Goal: Task Accomplishment & Management: Manage account settings

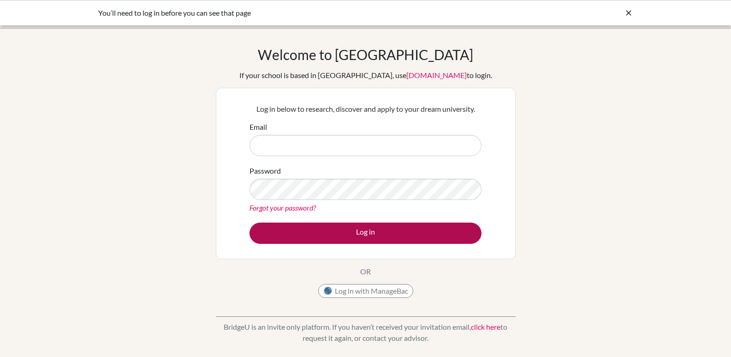
type input "u.nnaji@templeschoolng.com"
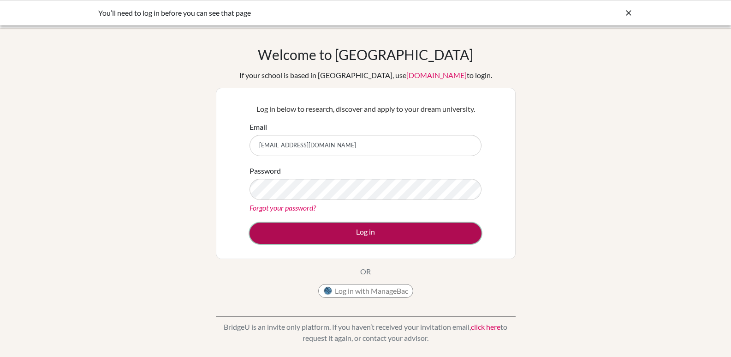
click at [371, 232] on button "Log in" at bounding box center [366, 232] width 232 height 21
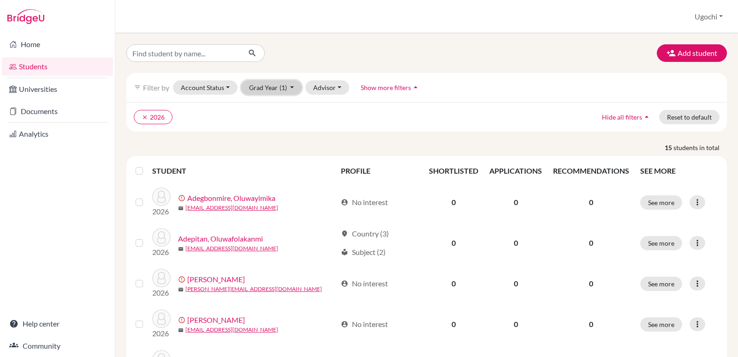
click at [291, 86] on button "Grad Year (1)" at bounding box center [271, 87] width 61 height 14
click at [279, 133] on div "2025" at bounding box center [269, 136] width 32 height 11
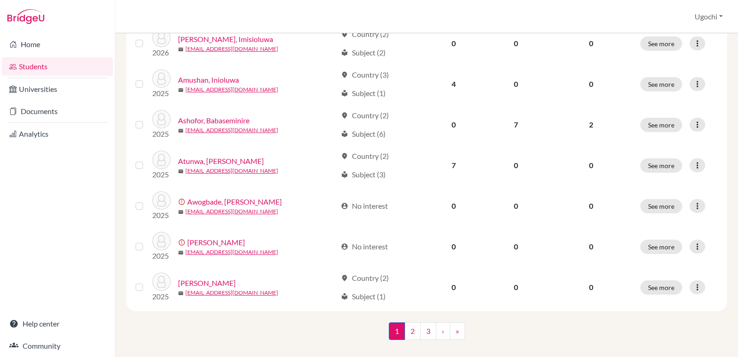
scroll to position [699, 0]
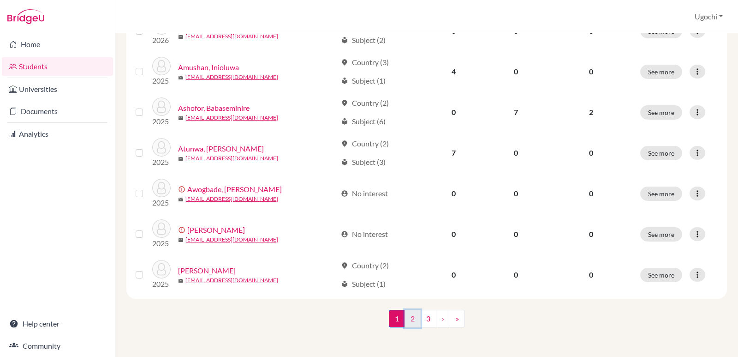
click at [409, 319] on link "2" at bounding box center [413, 319] width 16 height 18
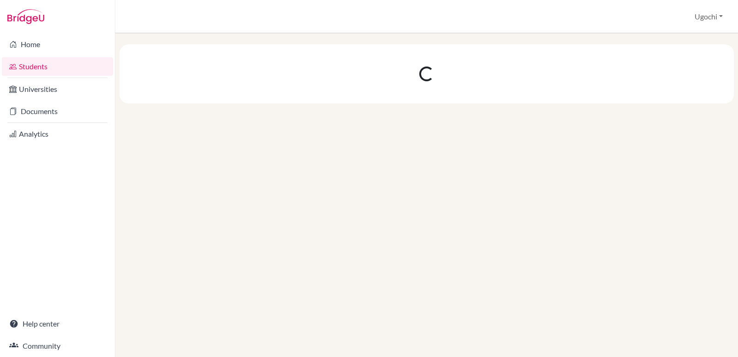
scroll to position [0, 0]
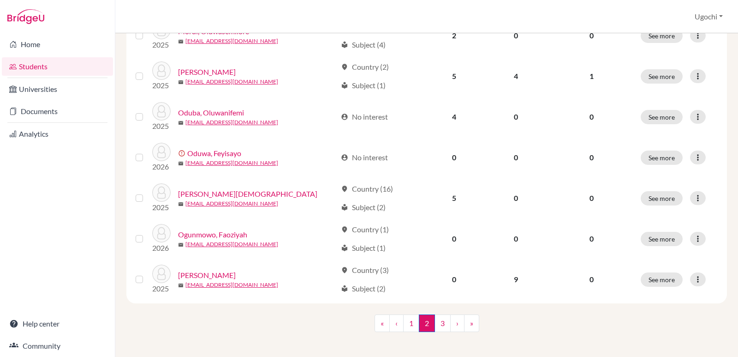
scroll to position [699, 0]
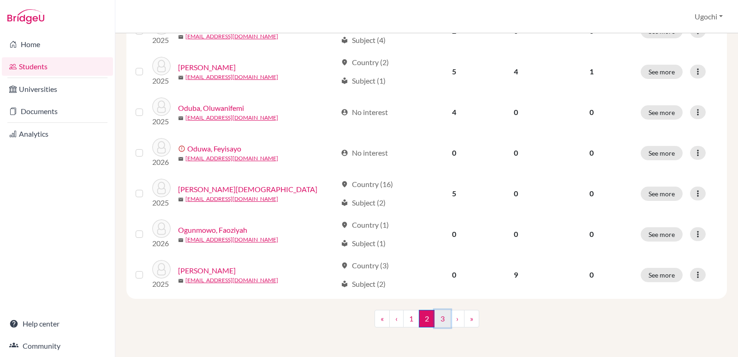
click at [437, 320] on link "3" at bounding box center [443, 319] width 16 height 18
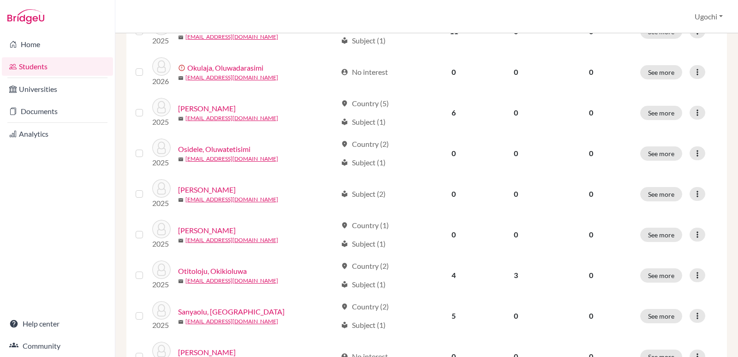
scroll to position [374, 0]
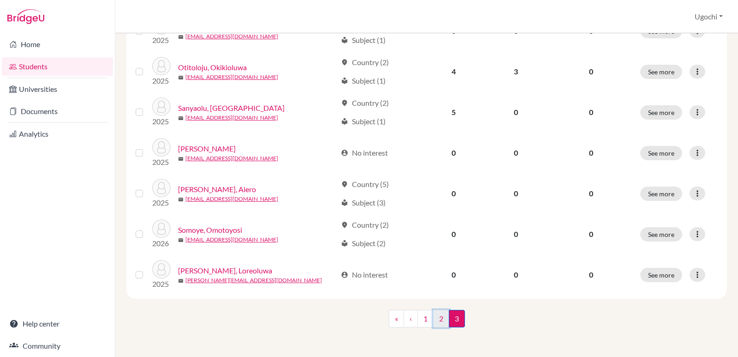
click at [439, 318] on link "2" at bounding box center [441, 319] width 16 height 18
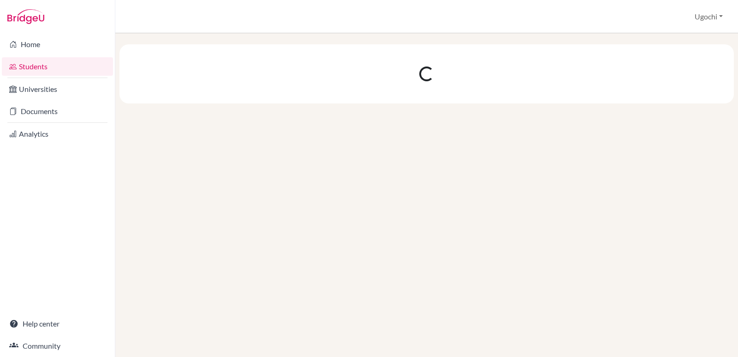
scroll to position [0, 0]
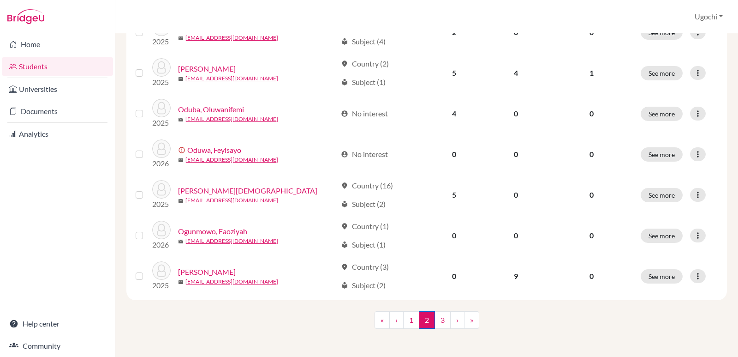
scroll to position [699, 0]
click at [439, 320] on link "3" at bounding box center [443, 319] width 16 height 18
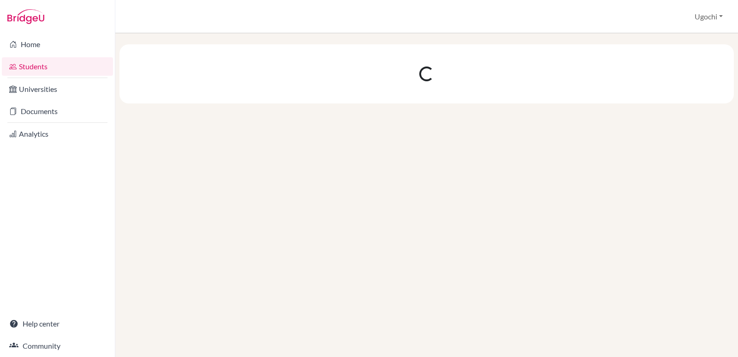
scroll to position [0, 0]
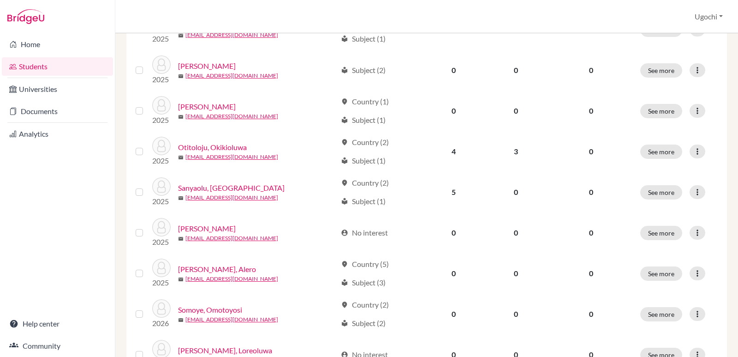
scroll to position [374, 0]
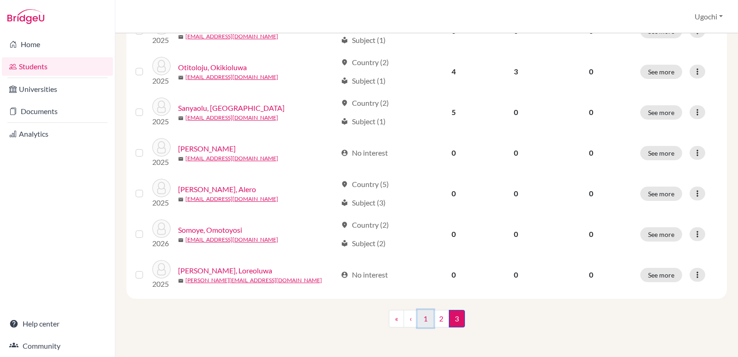
click at [422, 320] on link "1" at bounding box center [426, 319] width 16 height 18
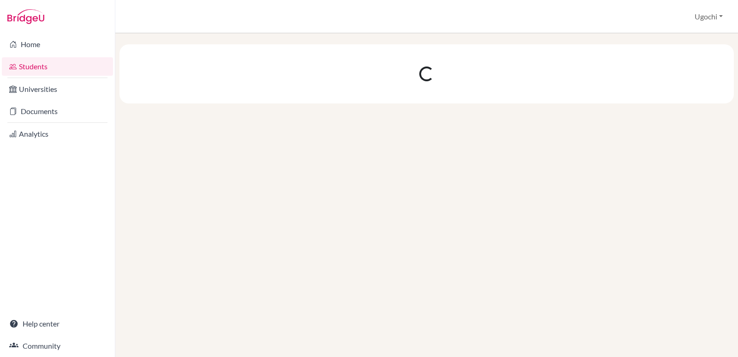
scroll to position [0, 0]
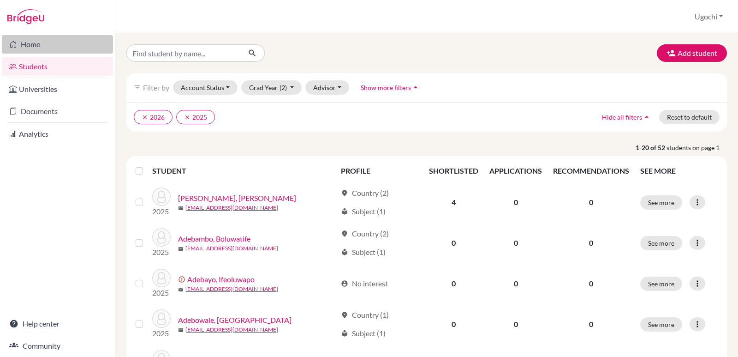
click at [31, 43] on link "Home" at bounding box center [57, 44] width 111 height 18
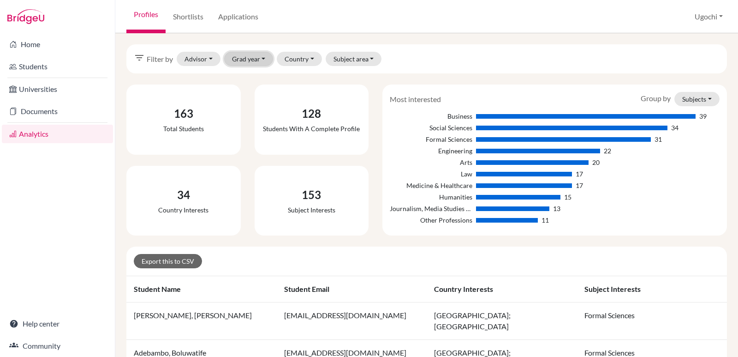
click at [263, 60] on button "Grad year" at bounding box center [248, 59] width 49 height 14
click at [311, 57] on button "Country" at bounding box center [299, 59] width 45 height 14
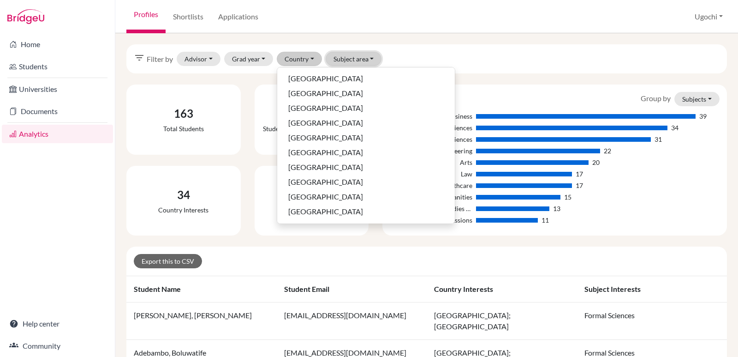
click at [371, 57] on button "Subject area" at bounding box center [354, 59] width 56 height 14
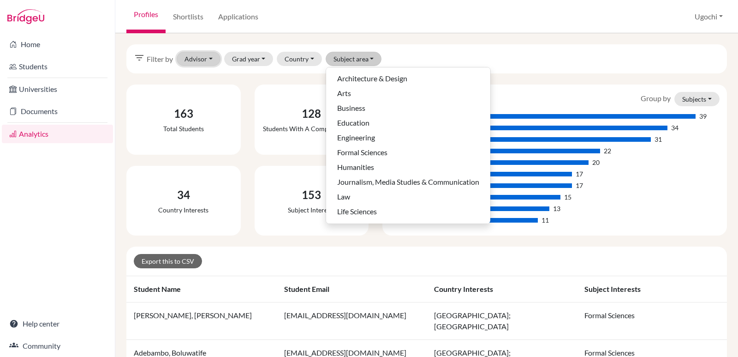
click at [209, 56] on button "Advisor" at bounding box center [199, 59] width 44 height 14
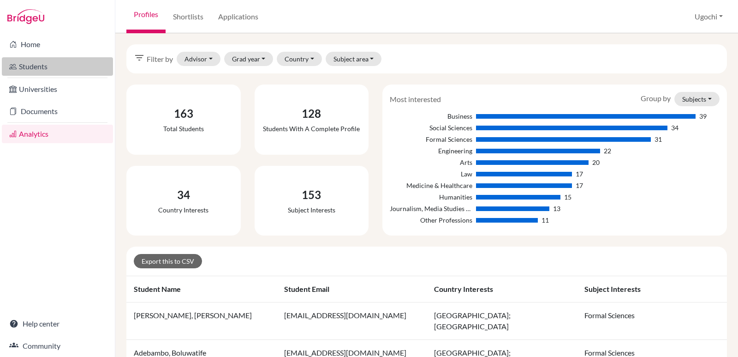
click at [42, 62] on link "Students" at bounding box center [57, 66] width 111 height 18
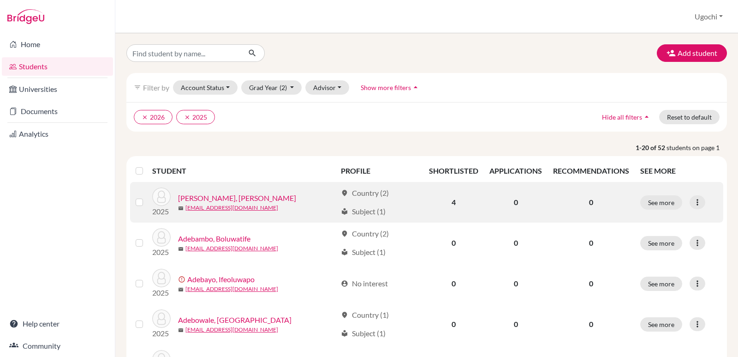
click at [226, 197] on link "[PERSON_NAME], [PERSON_NAME]" at bounding box center [237, 197] width 118 height 11
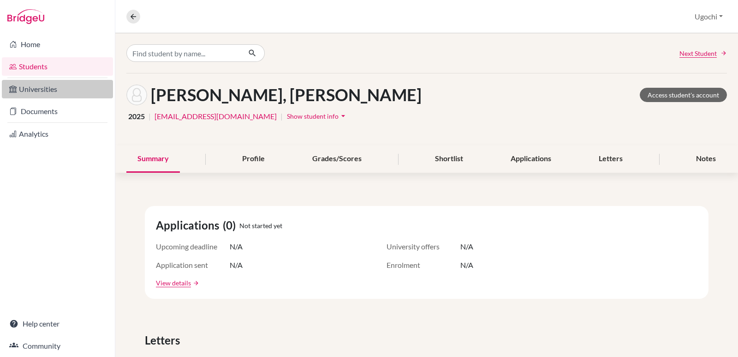
click at [30, 88] on link "Universities" at bounding box center [57, 89] width 111 height 18
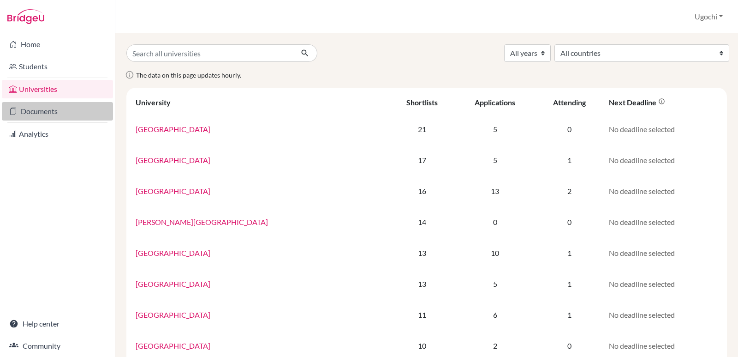
click at [33, 110] on link "Documents" at bounding box center [57, 111] width 111 height 18
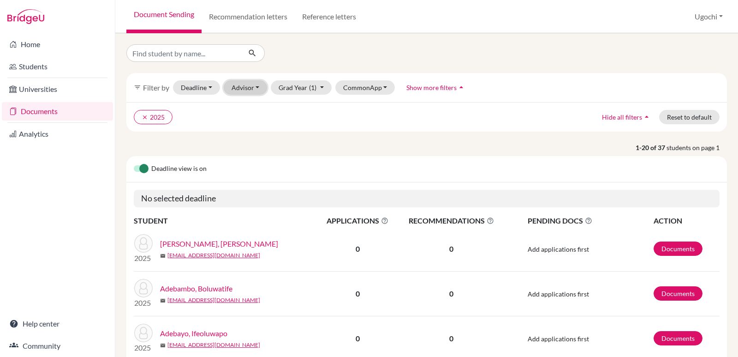
click at [256, 85] on button "Advisor" at bounding box center [246, 87] width 44 height 14
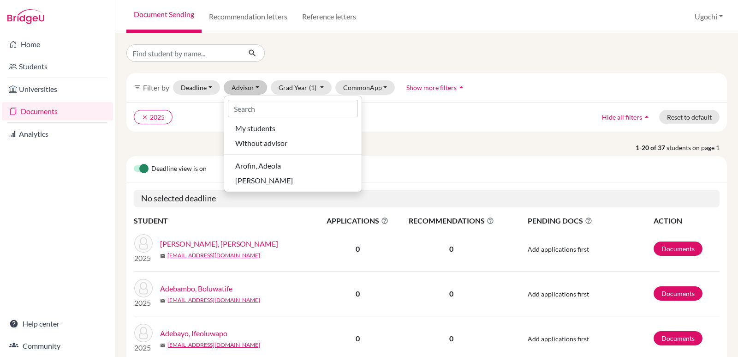
click at [442, 111] on ul "clear 2025" at bounding box center [354, 117] width 440 height 14
